Goal: Task Accomplishment & Management: Manage account settings

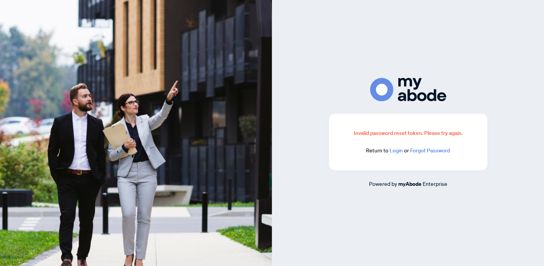
click at [400, 152] on link "Login" at bounding box center [396, 150] width 13 height 7
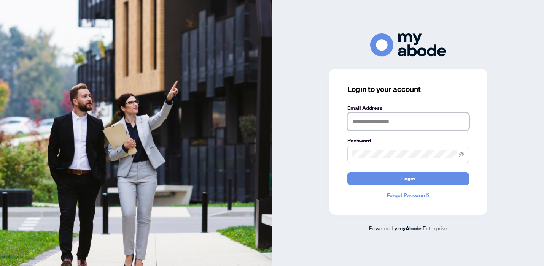
type input "**********"
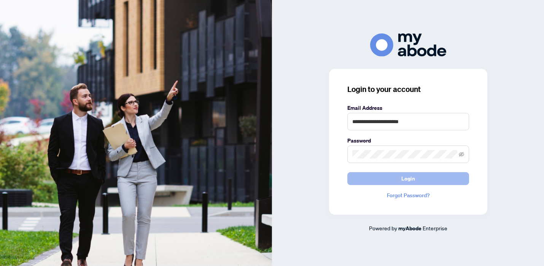
click at [377, 184] on button "Login" at bounding box center [409, 178] width 122 height 13
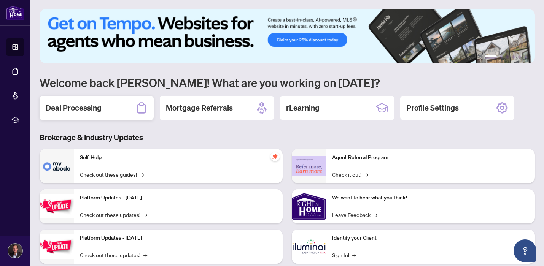
click at [131, 110] on div "Deal Processing" at bounding box center [97, 108] width 114 height 24
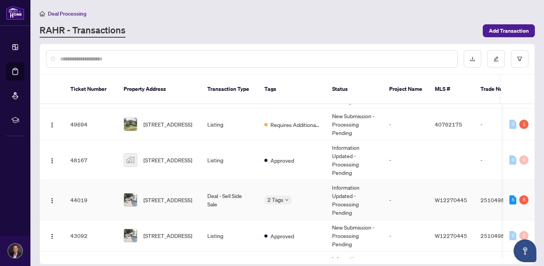
scroll to position [37, 0]
click at [282, 193] on body "Dashboard Deal Processing Mortgage Referrals rLearning [PERSON_NAME] [PERSON_NA…" at bounding box center [272, 133] width 544 height 266
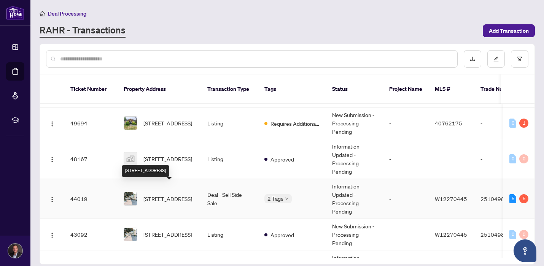
click at [181, 195] on span "[STREET_ADDRESS]" at bounding box center [167, 199] width 49 height 8
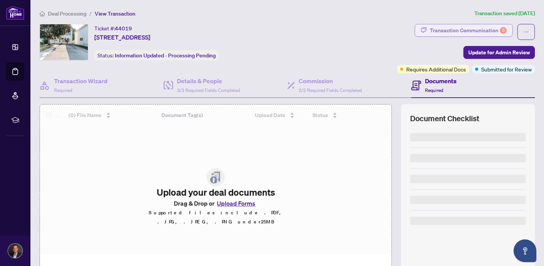
click at [476, 31] on div "Transaction Communication 5" at bounding box center [468, 30] width 77 height 12
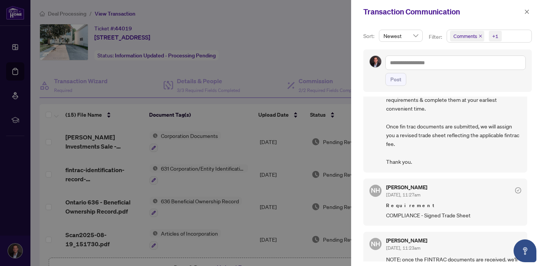
scroll to position [56, 0]
click at [528, 13] on icon "close" at bounding box center [527, 11] width 5 height 5
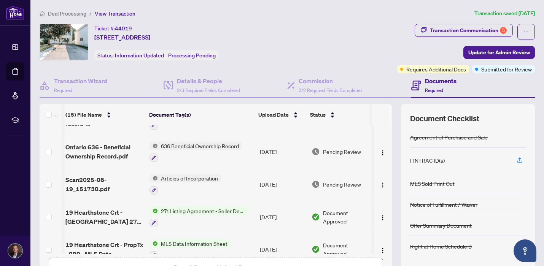
scroll to position [0, 0]
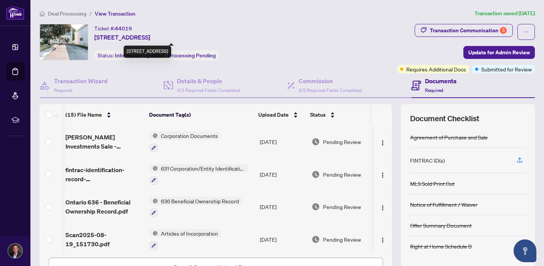
click at [123, 36] on span "[STREET_ADDRESS]" at bounding box center [122, 37] width 56 height 9
drag, startPoint x: 116, startPoint y: 29, endPoint x: 137, endPoint y: 26, distance: 20.8
click at [137, 26] on div "Ticket #: 44019 [STREET_ADDRESS]" at bounding box center [122, 33] width 56 height 18
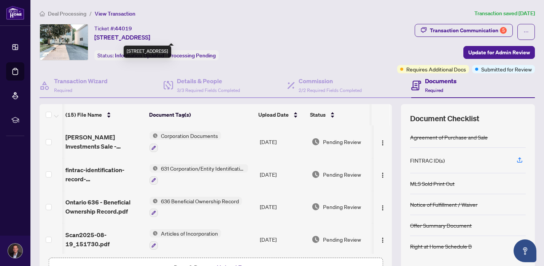
click at [117, 38] on span "[STREET_ADDRESS]" at bounding box center [122, 37] width 56 height 9
click at [266, 24] on div "Ticket #: 44019 [STREET_ADDRESS] Status: Information Updated - Processing Pendi…" at bounding box center [217, 42] width 355 height 37
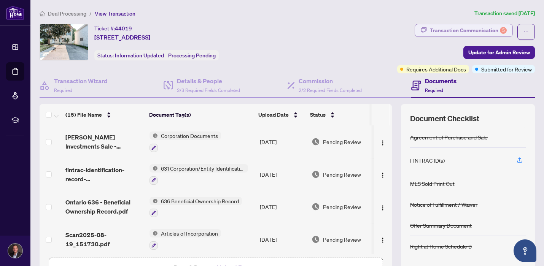
click at [472, 24] on div "Transaction Communication 5" at bounding box center [468, 30] width 77 height 12
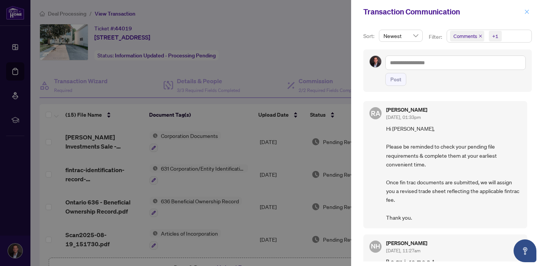
click at [528, 13] on icon "close" at bounding box center [527, 11] width 5 height 5
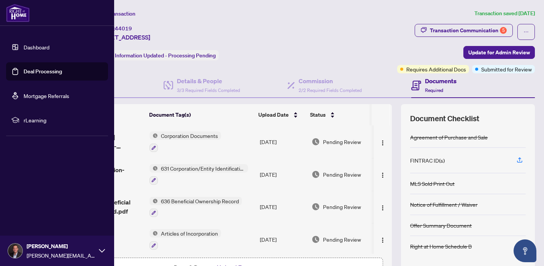
click at [34, 51] on link "Dashboard" at bounding box center [37, 47] width 26 height 7
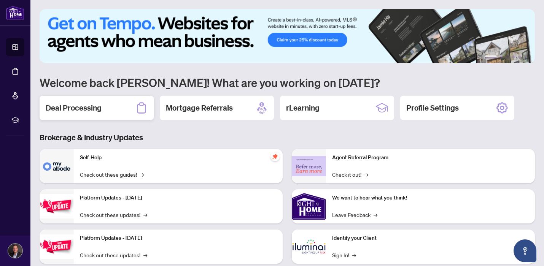
click at [115, 114] on div "Deal Processing" at bounding box center [97, 108] width 114 height 24
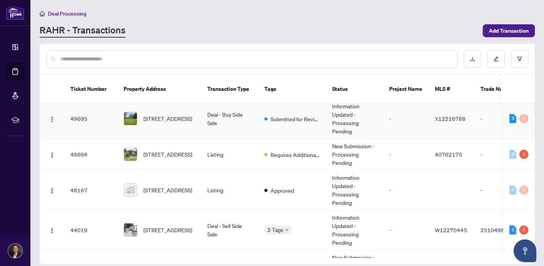
scroll to position [3, 0]
